Goal: Check status: Check status

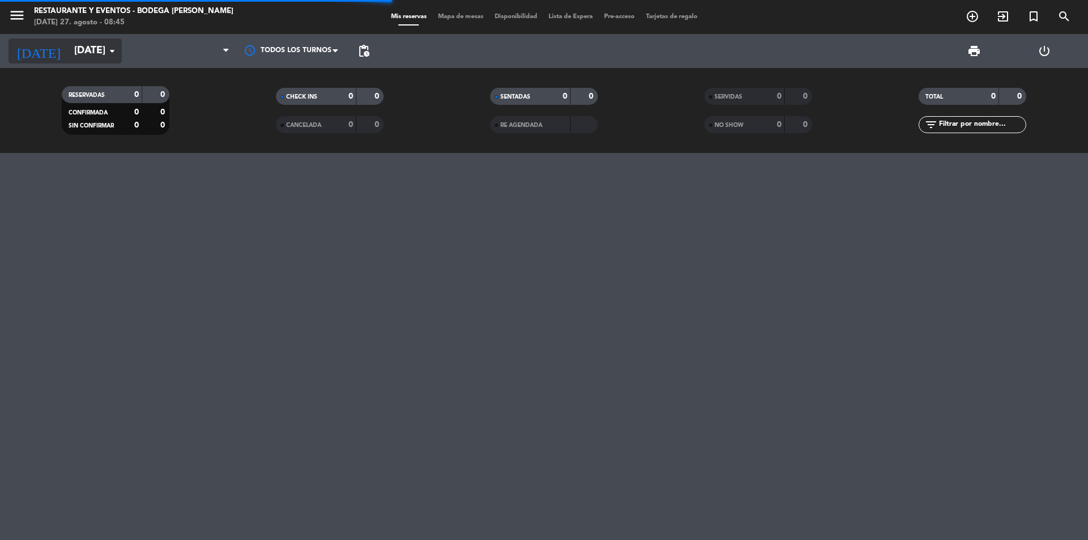
click at [98, 49] on input "[DATE]" at bounding box center [134, 51] width 131 height 23
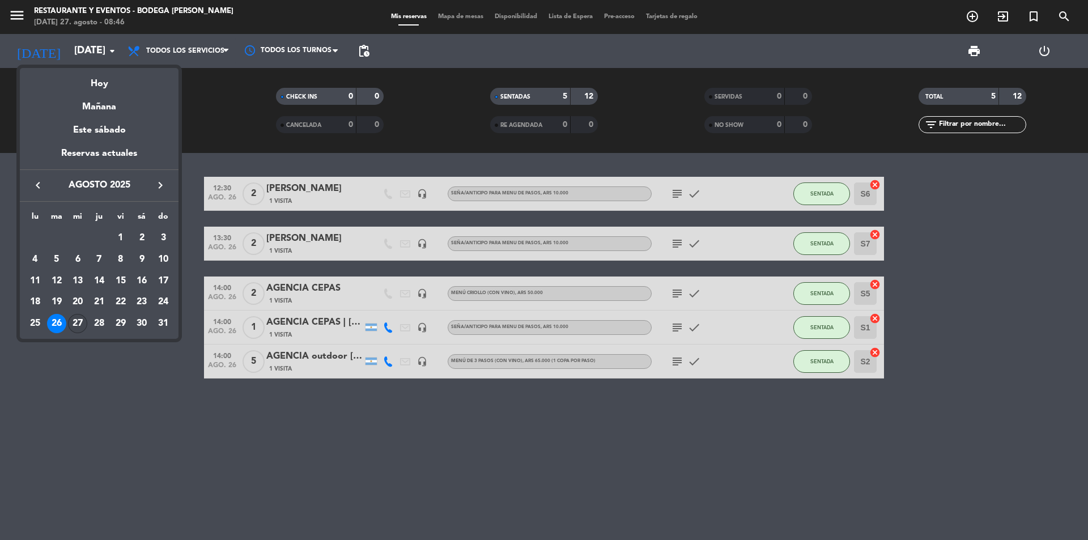
click at [80, 317] on div "27" at bounding box center [77, 323] width 19 height 19
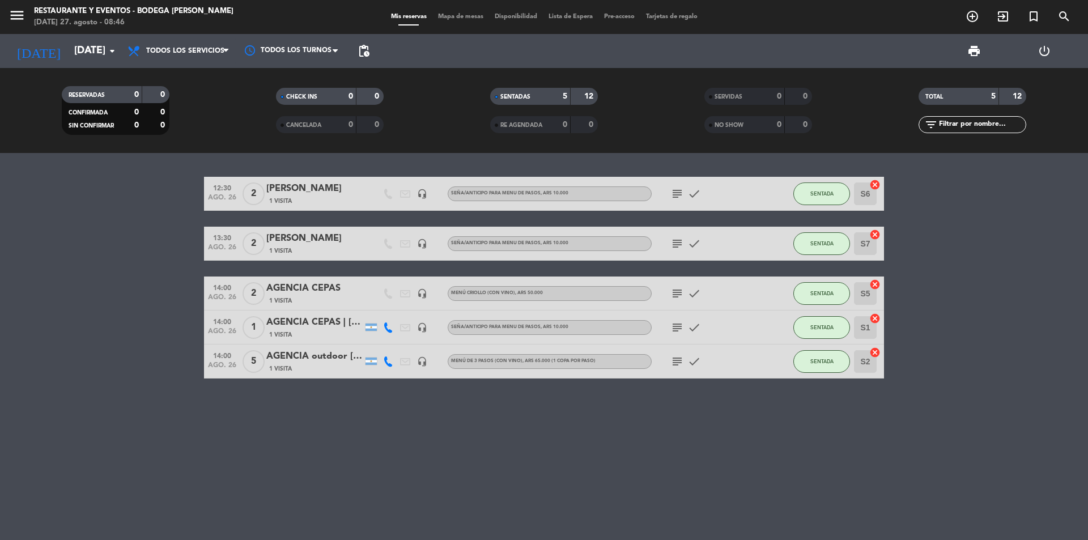
type input "mié. 27 ago."
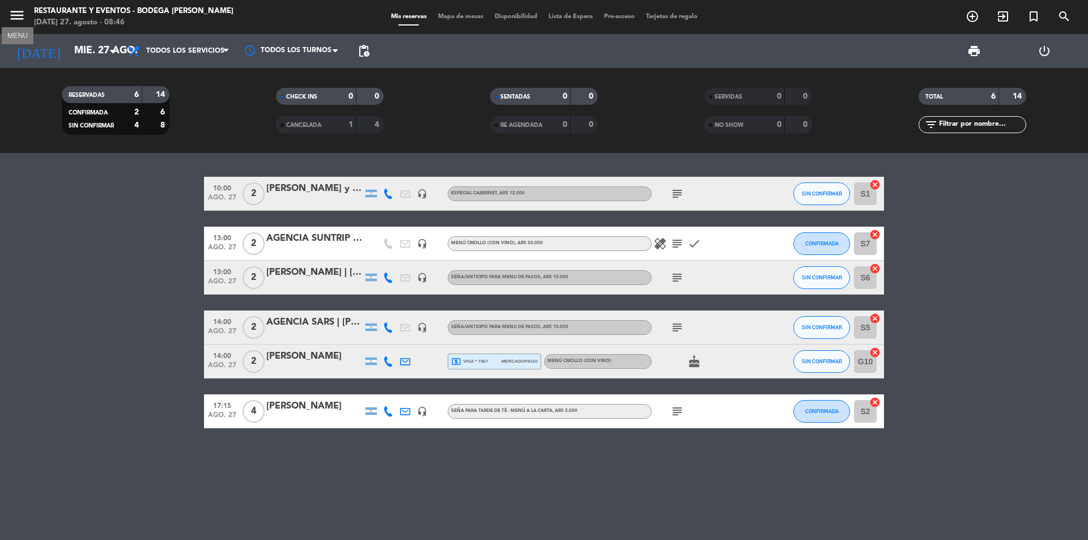
click at [11, 14] on icon "menu" at bounding box center [16, 15] width 17 height 17
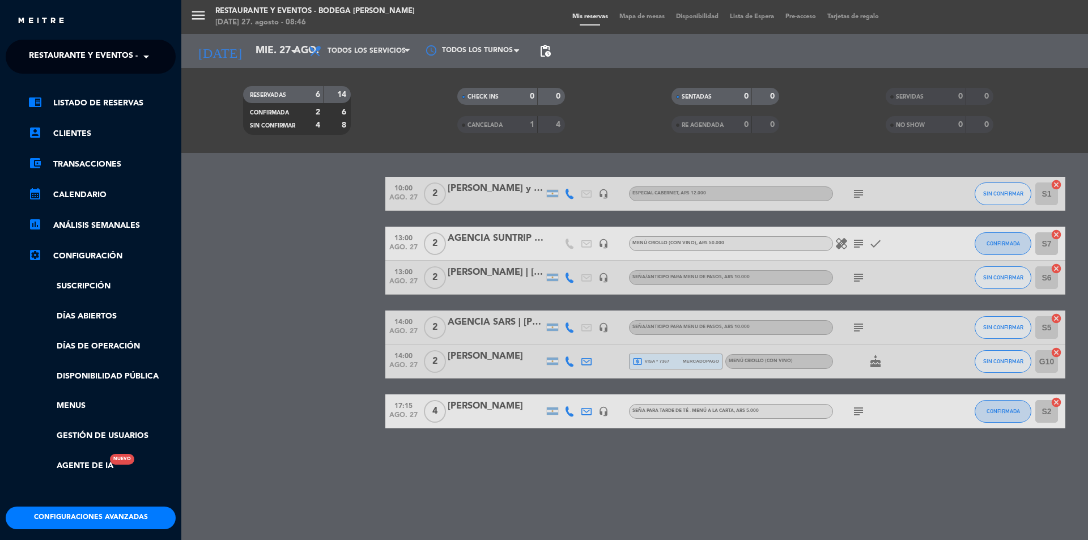
click at [74, 61] on span "Restaurante y Eventos - Bodega [PERSON_NAME]" at bounding box center [136, 57] width 214 height 24
click at [81, 98] on span "Turismo - Bodega [PERSON_NAME]" at bounding box center [85, 104] width 146 height 13
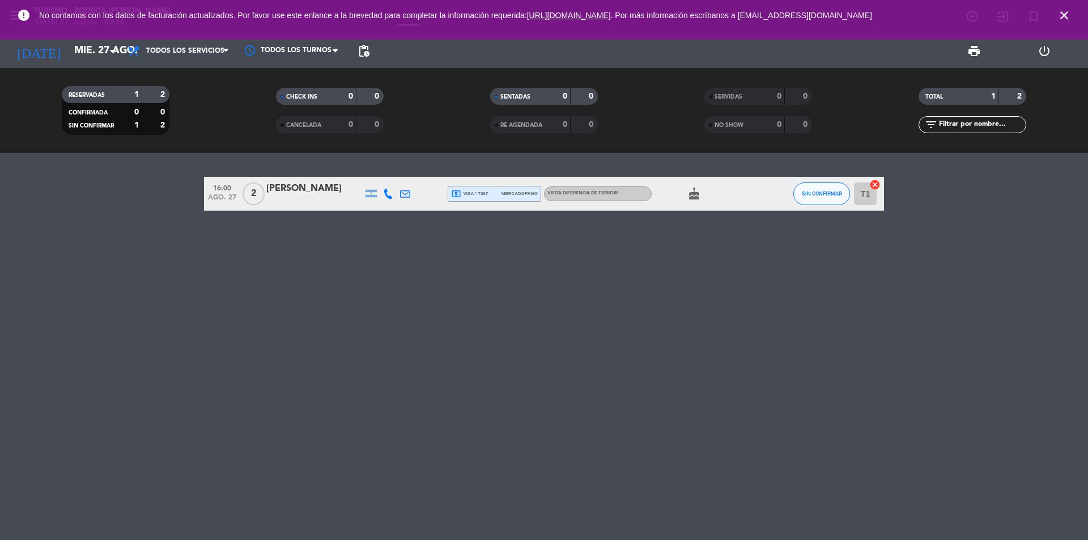
drag, startPoint x: 1061, startPoint y: 18, endPoint x: 1036, endPoint y: 1, distance: 29.7
click at [1061, 15] on icon "close" at bounding box center [1064, 15] width 14 height 14
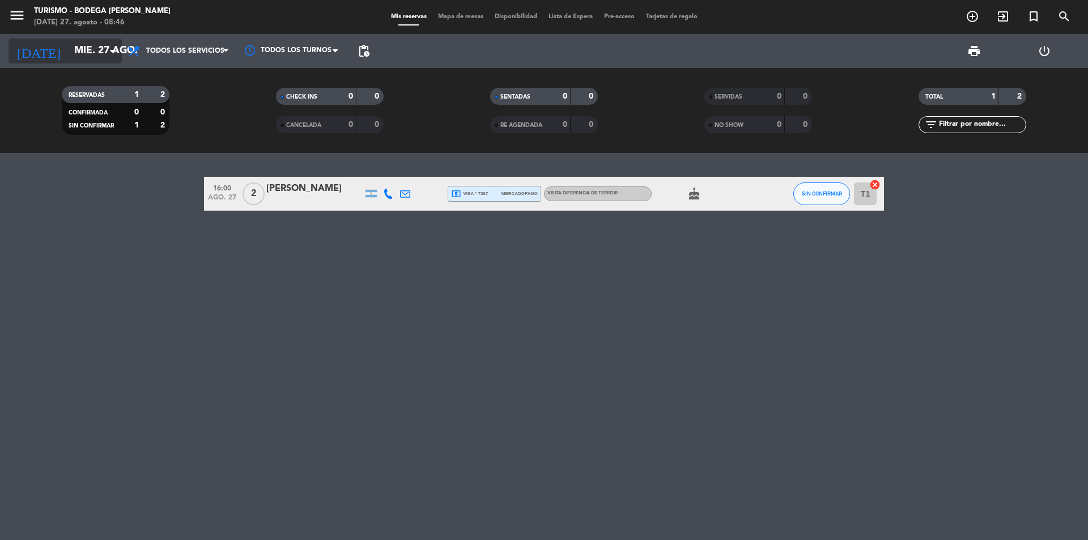
click at [101, 50] on input "mié. 27 ago." at bounding box center [134, 51] width 131 height 23
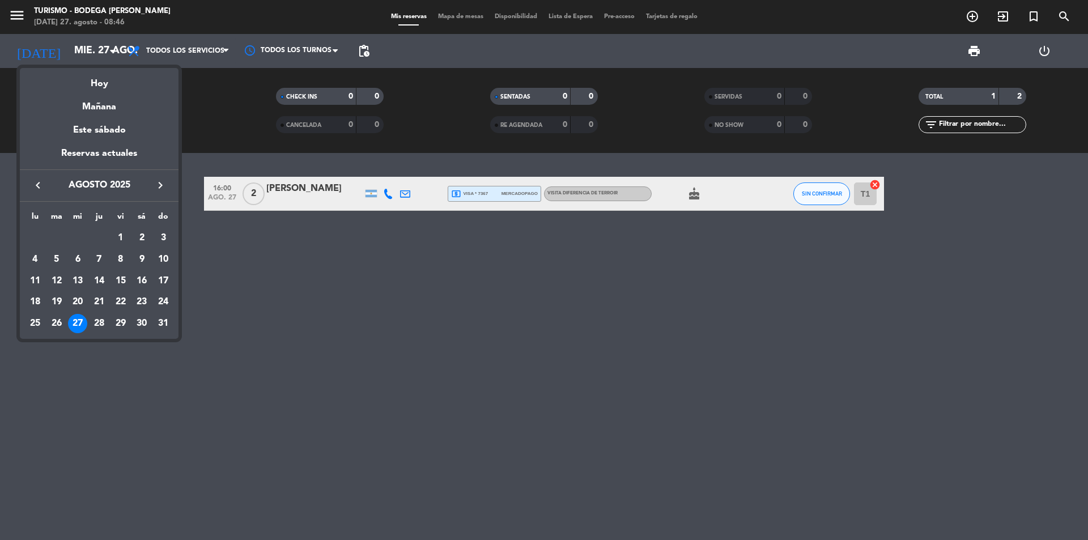
click at [272, 312] on div at bounding box center [544, 270] width 1088 height 540
